Goal: Task Accomplishment & Management: Complete application form

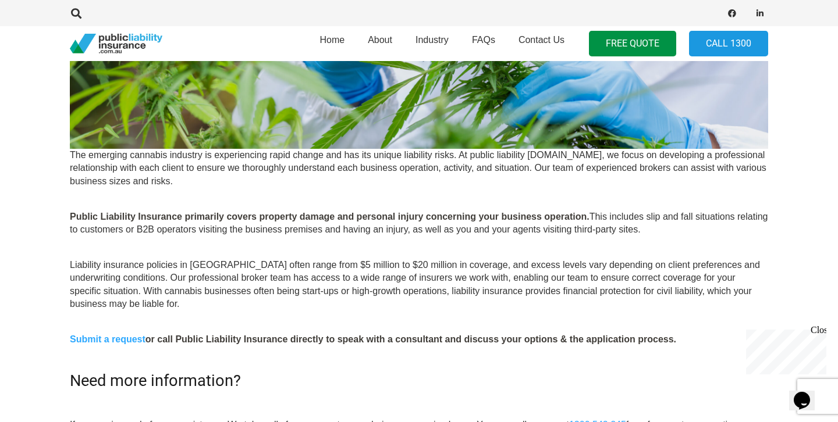
click at [377, 278] on p "Liability insurance policies in Australia often range from $5 million to $20 mi…" at bounding box center [419, 278] width 698 height 65
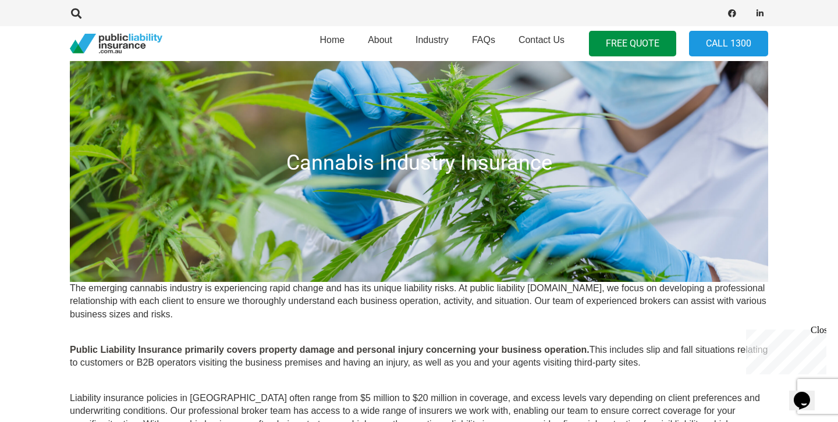
scroll to position [66, 0]
click at [338, 40] on span "Home" at bounding box center [331, 40] width 25 height 10
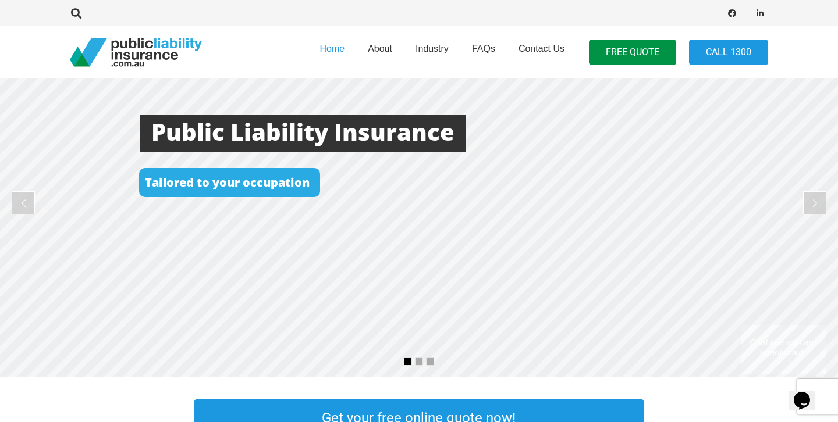
click at [480, 225] on rs-layer at bounding box center [419, 203] width 838 height 349
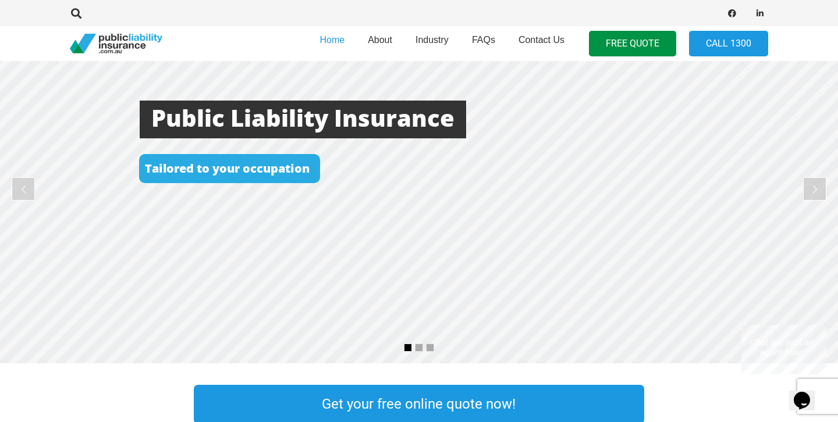
scroll to position [83, 0]
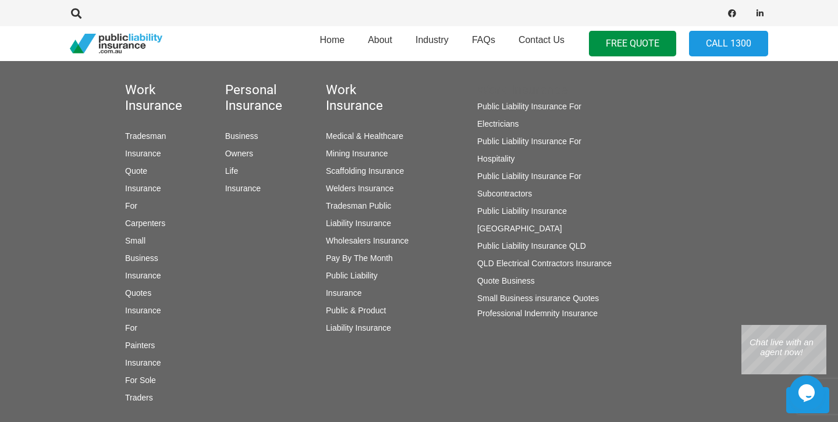
scroll to position [857, 0]
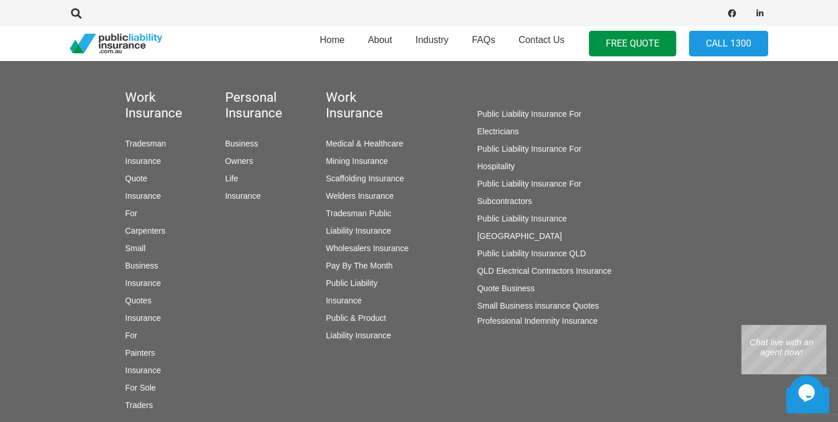
click at [378, 141] on link "Medical & Healthcare" at bounding box center [364, 143] width 77 height 9
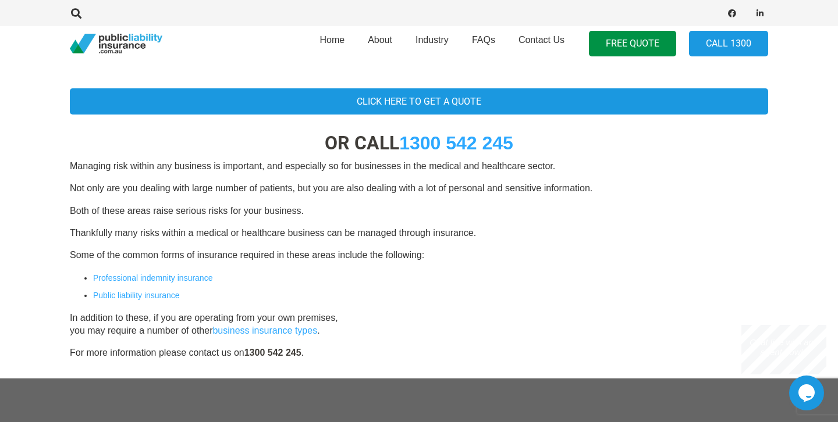
scroll to position [295, 0]
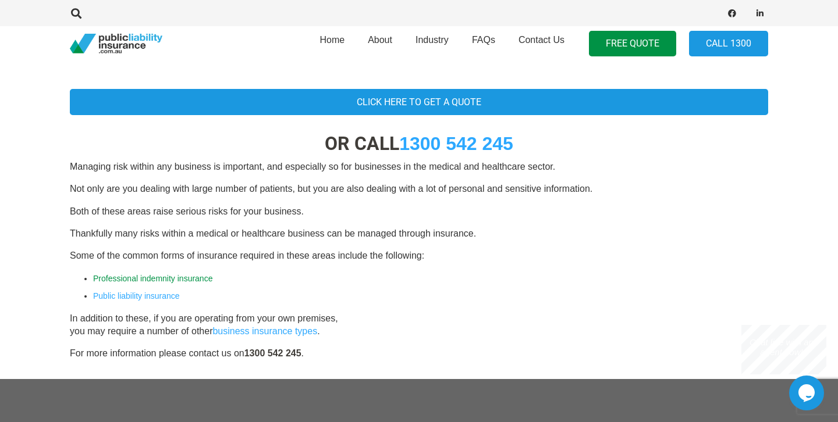
click at [189, 278] on link "Professional indemnity insurance" at bounding box center [152, 278] width 119 height 9
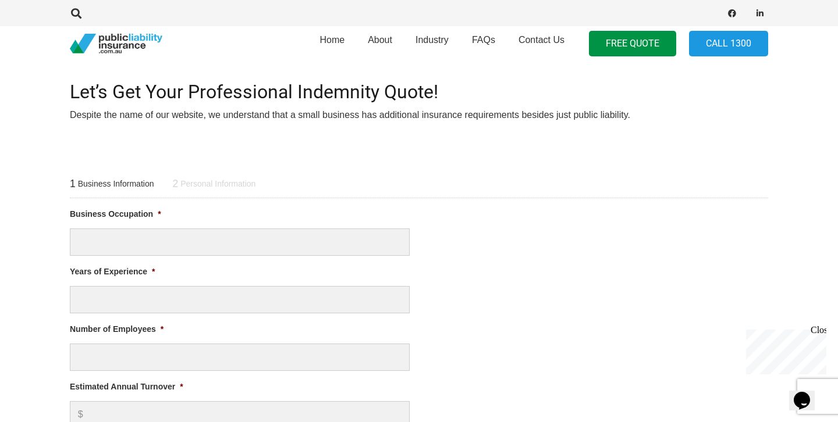
scroll to position [318, 0]
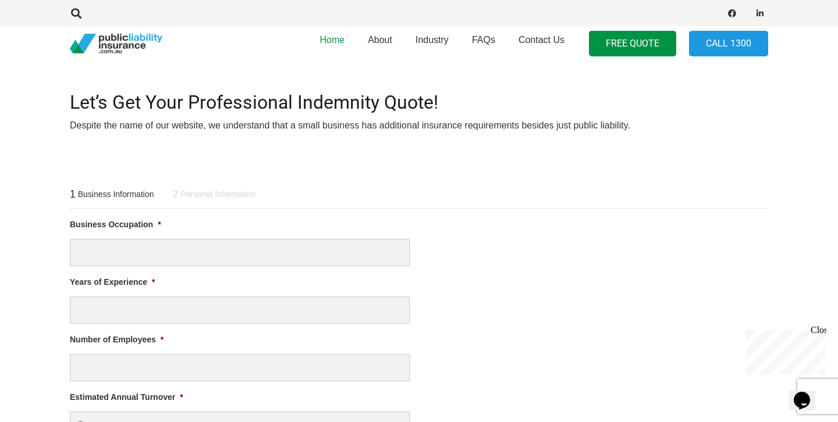
click at [336, 43] on span "Home" at bounding box center [331, 40] width 25 height 10
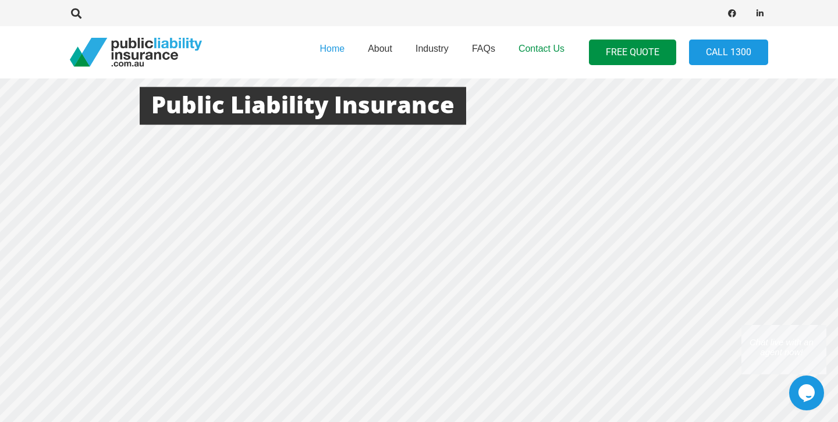
click at [552, 52] on span "Contact Us" at bounding box center [542, 49] width 46 height 10
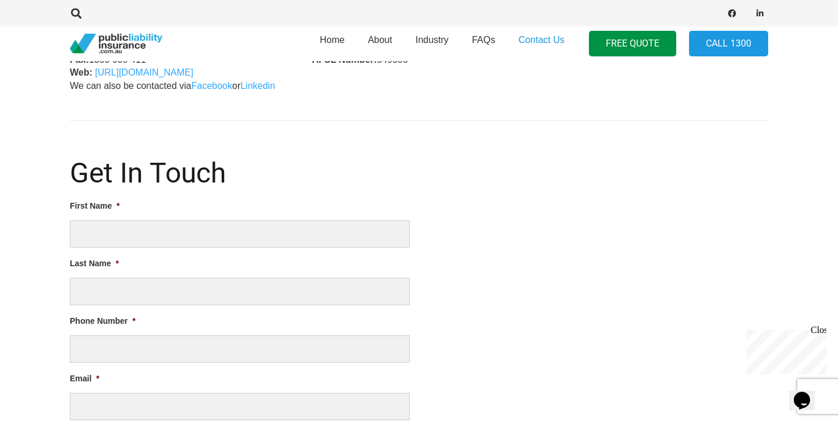
scroll to position [498, 0]
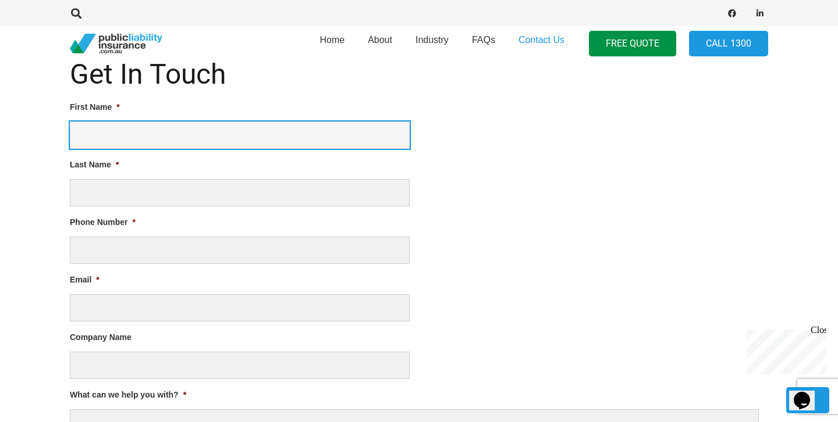
click at [182, 142] on input "First Name *" at bounding box center [240, 135] width 340 height 27
type input "Neelam"
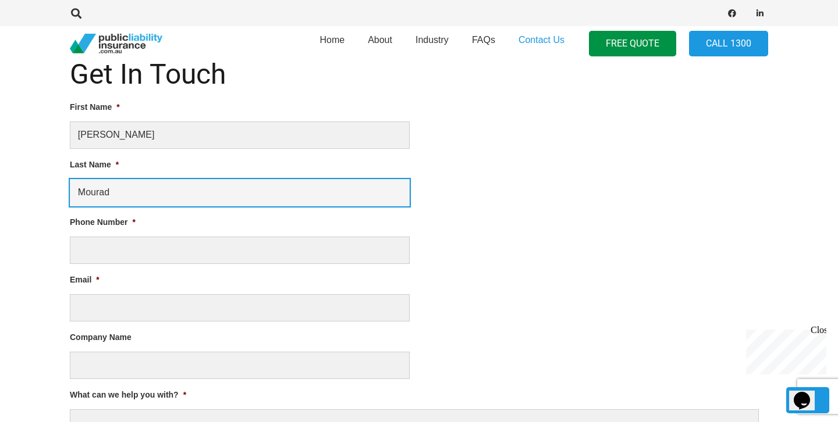
type input "Mourad"
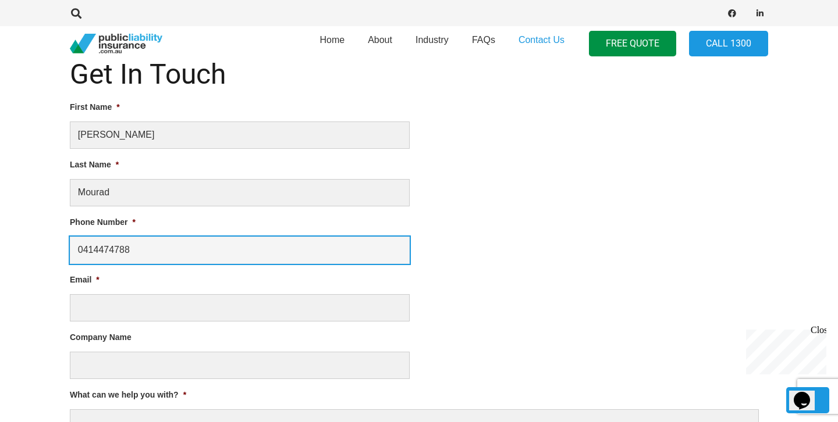
drag, startPoint x: 98, startPoint y: 251, endPoint x: 64, endPoint y: 251, distance: 34.3
click at [64, 251] on div "Thank you for contacting Public Liability Insurance, for more information on pr…" at bounding box center [419, 257] width 726 height 747
type input "0414474788"
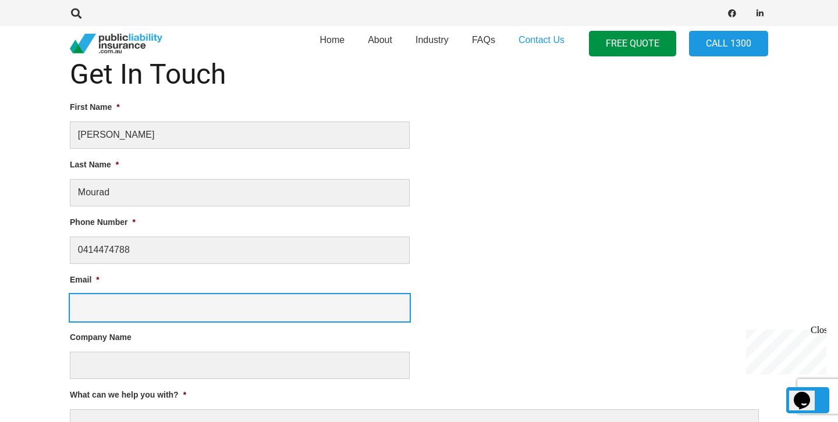
click at [111, 304] on input "Email *" at bounding box center [240, 307] width 340 height 27
type input "neelammourad@hotmail.com"
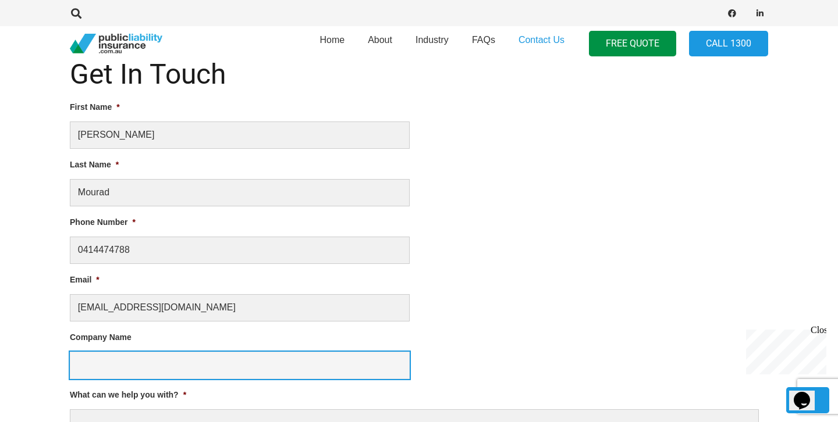
click at [86, 361] on input "Company Name" at bounding box center [240, 365] width 340 height 27
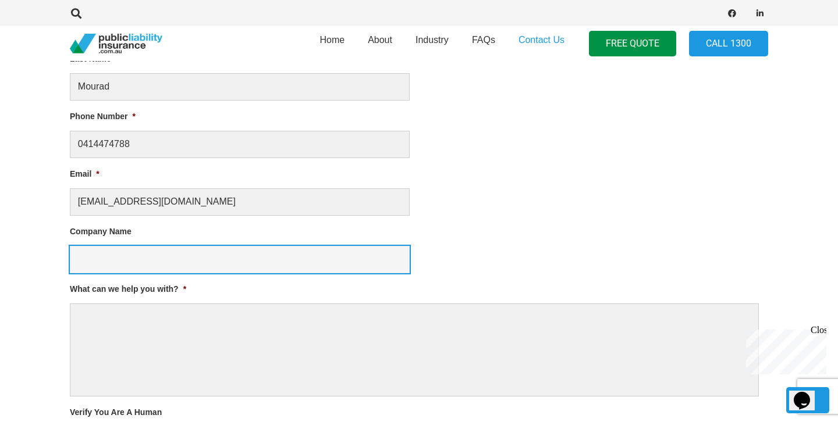
scroll to position [670, 0]
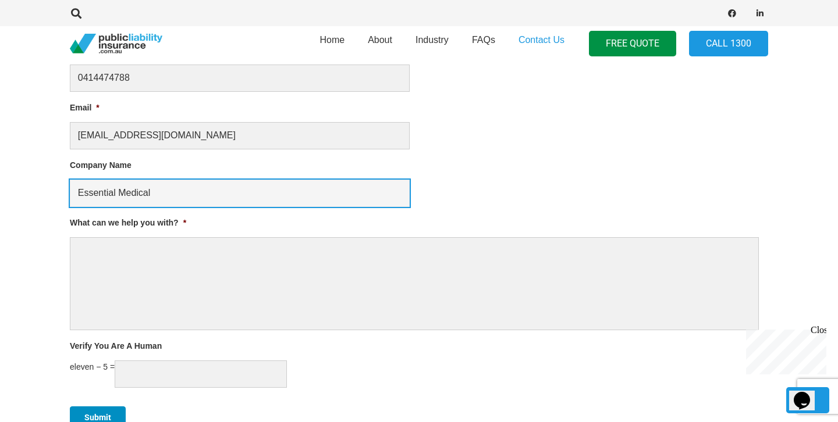
type input "Essential Medical"
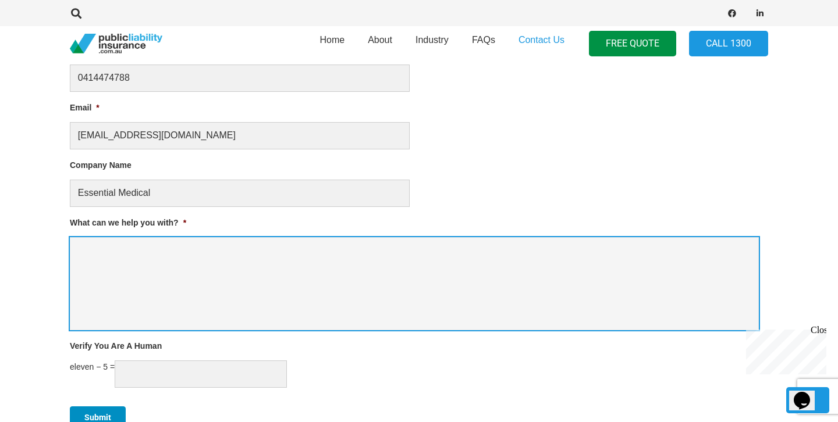
click at [236, 268] on textarea "What can we help you with? *" at bounding box center [414, 283] width 689 height 93
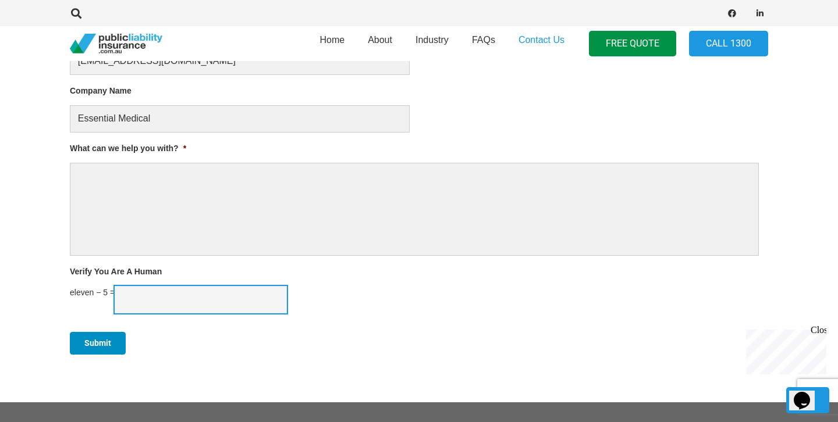
click at [202, 300] on input "Verify You Are A Human" at bounding box center [201, 299] width 172 height 27
type input "6"
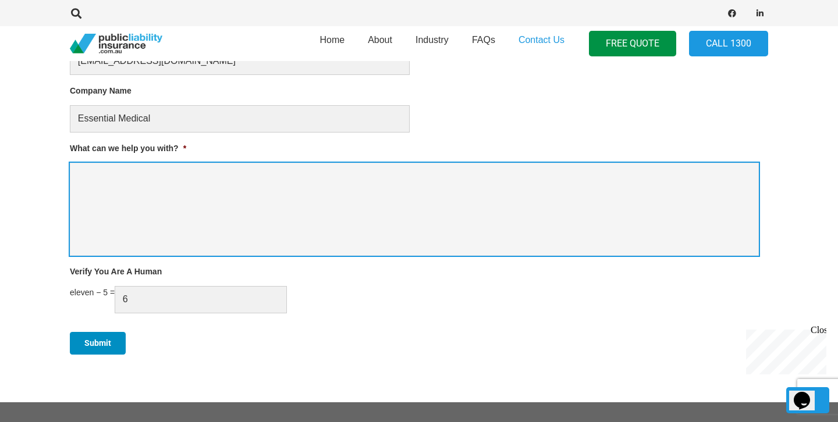
click at [232, 223] on textarea "What can we help you with? *" at bounding box center [414, 209] width 689 height 93
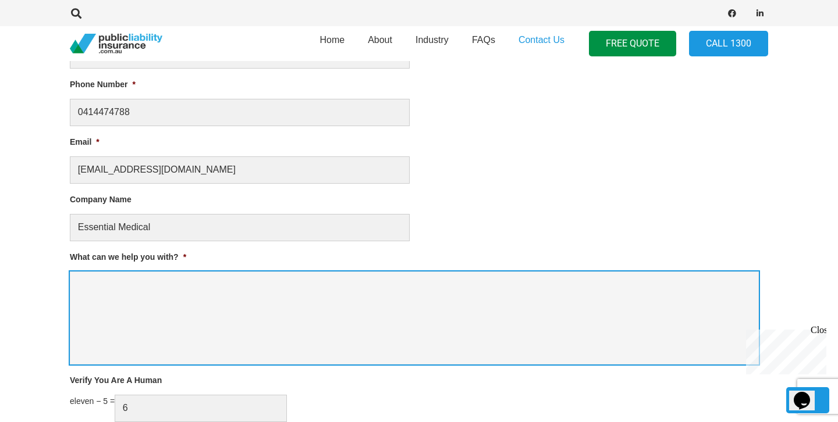
scroll to position [649, 0]
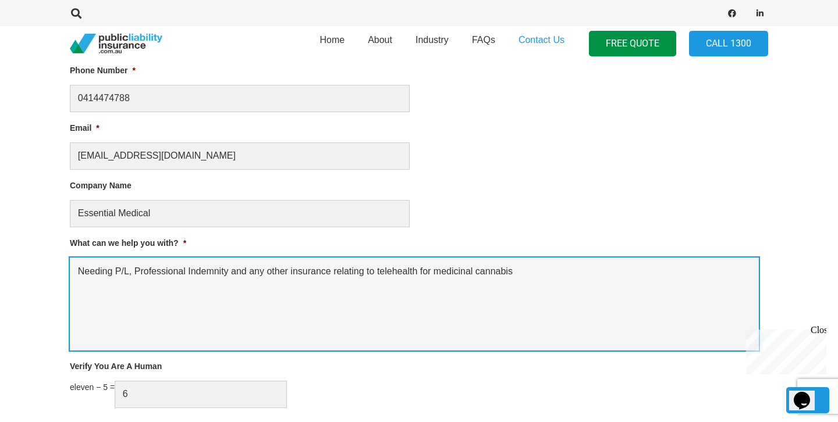
click at [424, 289] on textarea "Needing P/L, Professional Indemnity and any other insurance relating to telehea…" at bounding box center [414, 304] width 689 height 93
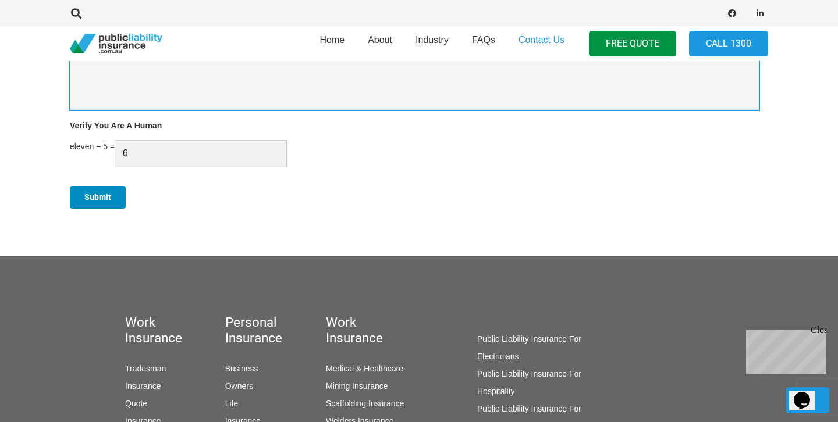
scroll to position [878, 0]
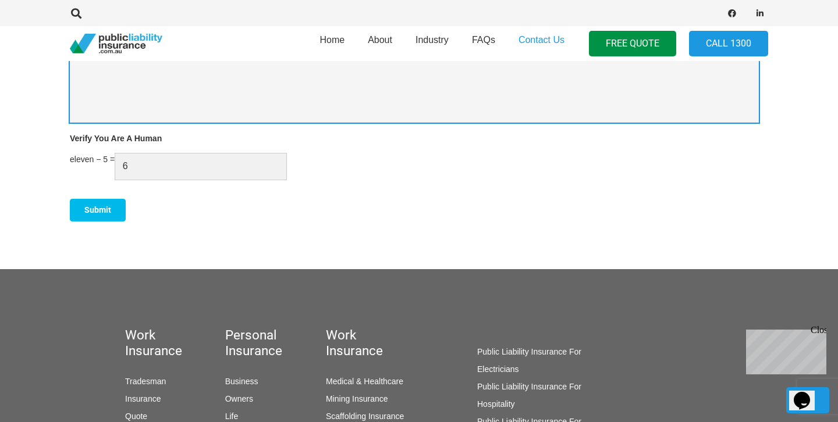
type textarea "Needing P/L, Professional Indemnity and any other insurance relating to telehea…"
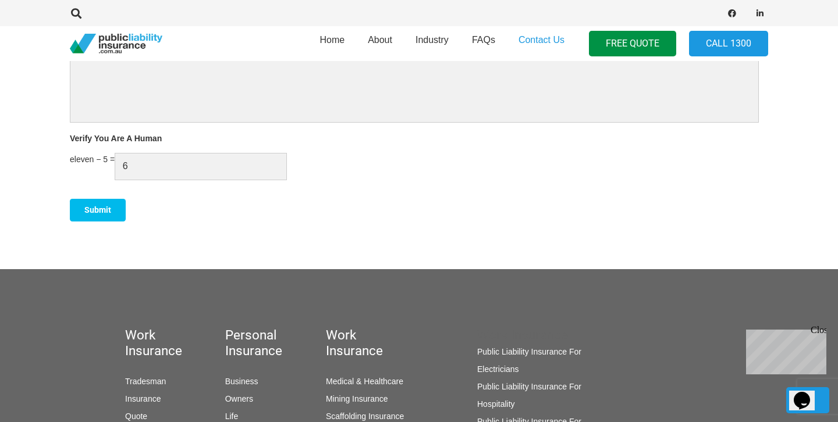
click at [94, 206] on input "Submit" at bounding box center [98, 210] width 56 height 23
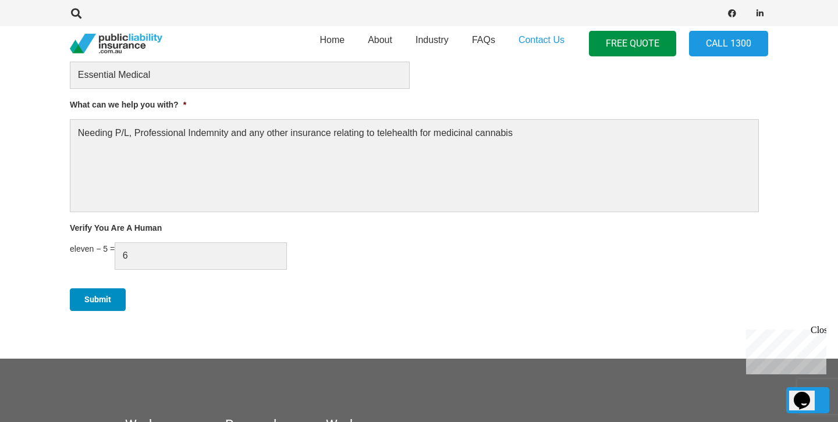
scroll to position [734, 0]
